Goal: Navigation & Orientation: Find specific page/section

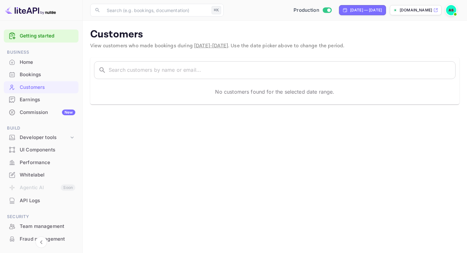
click at [28, 62] on div "Home" at bounding box center [48, 62] width 56 height 7
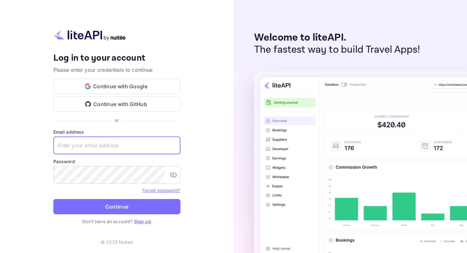
click at [109, 146] on input "text" at bounding box center [116, 146] width 127 height 18
type input "[EMAIL_ADDRESS][DOMAIN_NAME]"
click at [174, 177] on icon "toggle password visibility" at bounding box center [173, 176] width 7 height 6
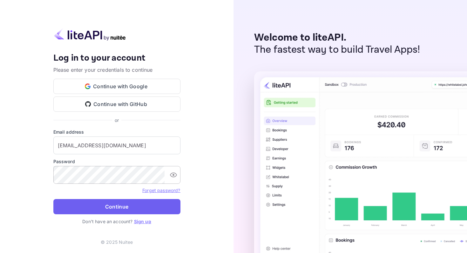
click at [122, 207] on button "Continue" at bounding box center [116, 206] width 127 height 15
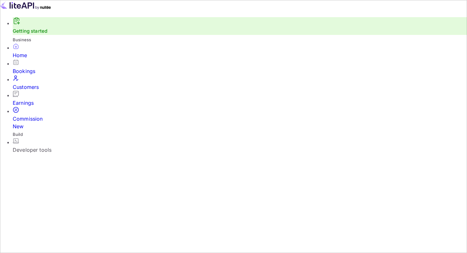
scroll to position [103, 119]
click at [38, 115] on div "Commission New" at bounding box center [240, 122] width 454 height 15
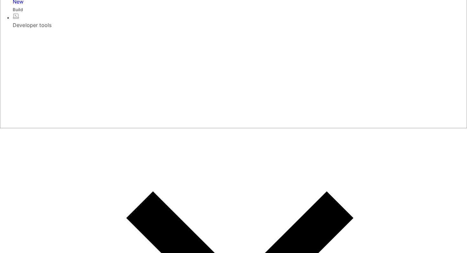
scroll to position [126, 0]
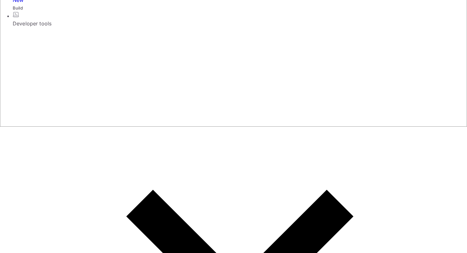
type input "7.5"
type input "7"
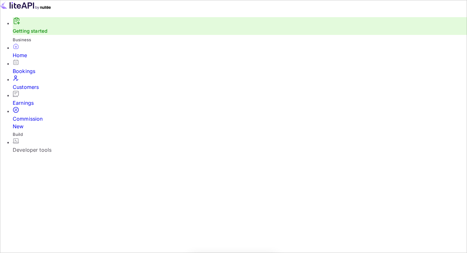
scroll to position [103, 119]
click at [32, 89] on div "Customers" at bounding box center [240, 87] width 454 height 8
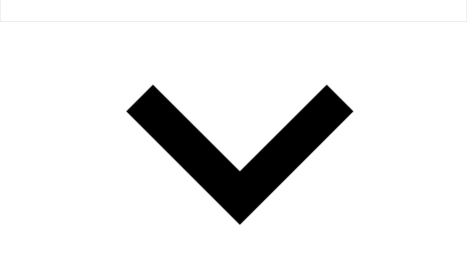
scroll to position [233, 0]
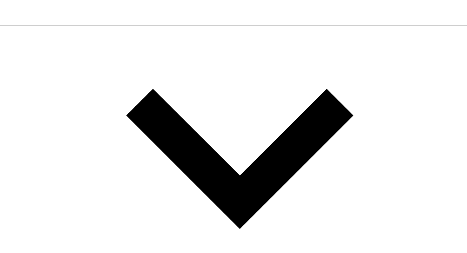
scroll to position [242, 0]
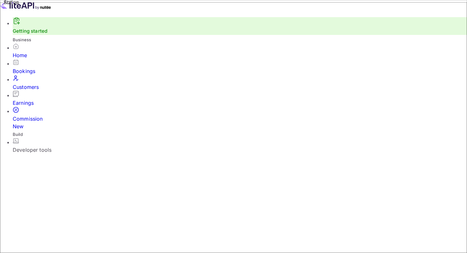
click at [25, 59] on div "Home" at bounding box center [240, 55] width 454 height 8
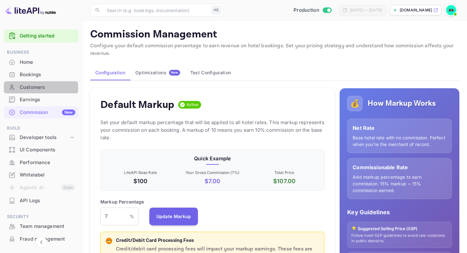
click at [31, 88] on div "Customers" at bounding box center [48, 87] width 56 height 7
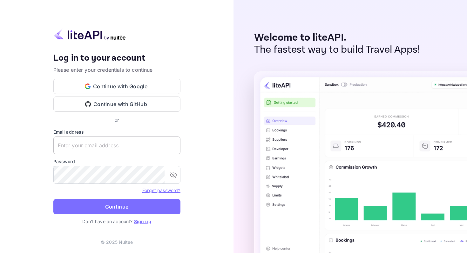
click at [96, 144] on input "text" at bounding box center [116, 146] width 127 height 18
type input "[EMAIL_ADDRESS][DOMAIN_NAME]"
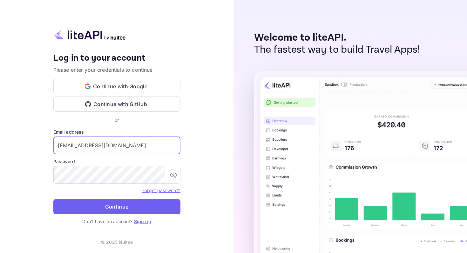
click at [126, 206] on button "Continue" at bounding box center [116, 206] width 127 height 15
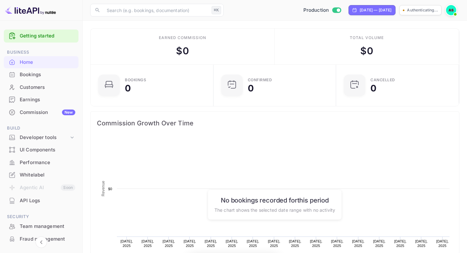
scroll to position [103, 119]
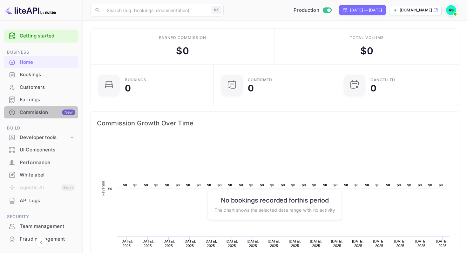
click at [36, 113] on div "Commission New" at bounding box center [48, 112] width 56 height 7
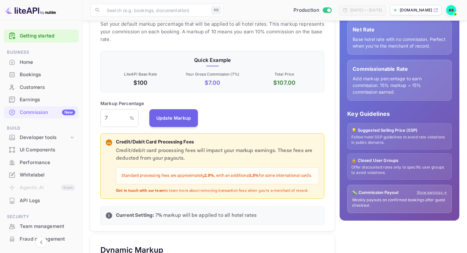
scroll to position [99, 0]
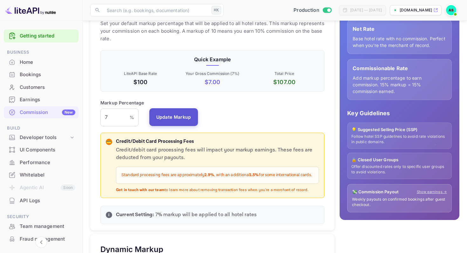
click at [168, 118] on button "Update Markup" at bounding box center [173, 117] width 49 height 18
click at [42, 87] on div "Customers" at bounding box center [48, 87] width 56 height 7
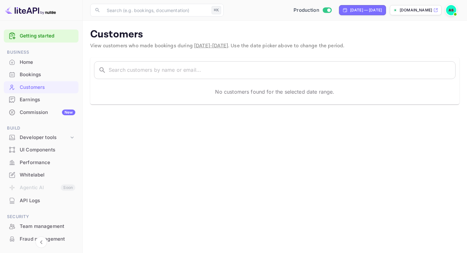
click at [30, 173] on div "Whitelabel" at bounding box center [48, 175] width 56 height 7
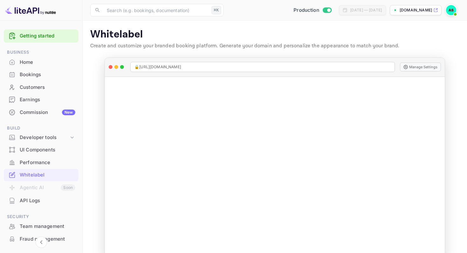
scroll to position [14, 0]
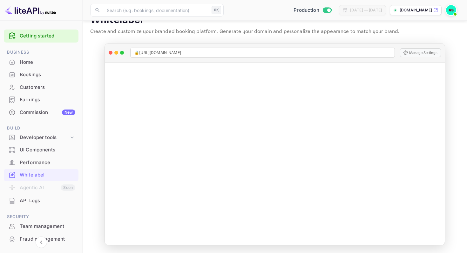
click at [37, 202] on div "API Logs" at bounding box center [48, 200] width 56 height 7
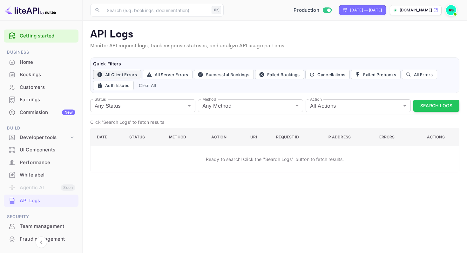
click at [111, 75] on button "All Client Errors" at bounding box center [117, 75] width 48 height 10
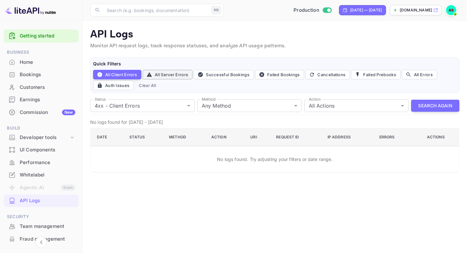
click at [173, 75] on button "All Server Errors" at bounding box center [168, 75] width 50 height 10
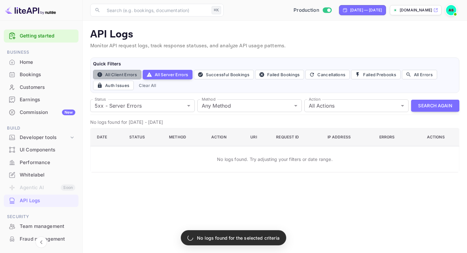
click at [129, 74] on button "All Client Errors" at bounding box center [117, 75] width 48 height 10
type input "4xx"
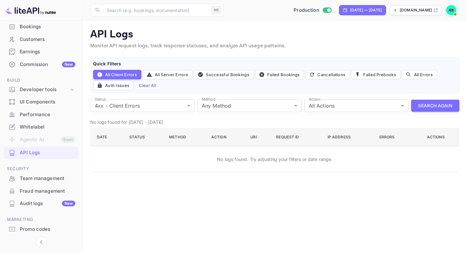
scroll to position [65, 0]
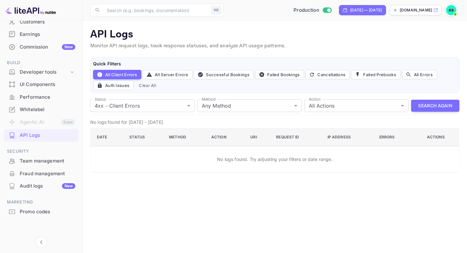
click at [37, 187] on div "Audit logs New" at bounding box center [48, 186] width 56 height 7
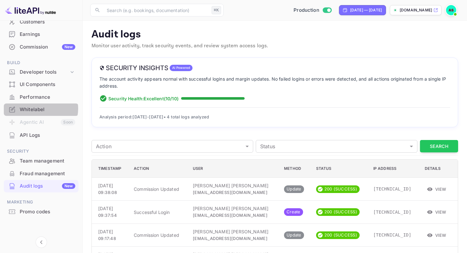
click at [38, 109] on div "Whitelabel" at bounding box center [48, 109] width 56 height 7
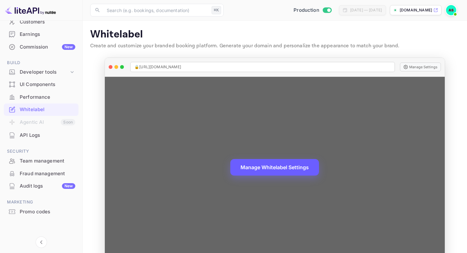
click at [276, 169] on button "Manage Whitelabel Settings" at bounding box center [274, 167] width 89 height 17
click at [279, 168] on button "Manage Whitelabel Settings" at bounding box center [274, 167] width 89 height 17
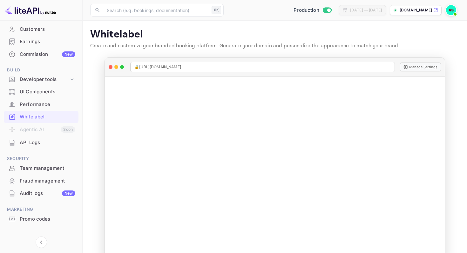
scroll to position [65, 0]
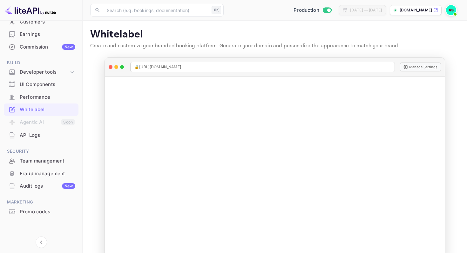
click at [32, 136] on div "API Logs" at bounding box center [48, 135] width 56 height 7
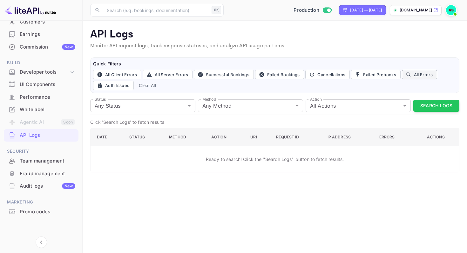
click at [420, 76] on button "All Errors" at bounding box center [419, 75] width 35 height 10
type input "4xx,5xx"
